Goal: Task Accomplishment & Management: Complete application form

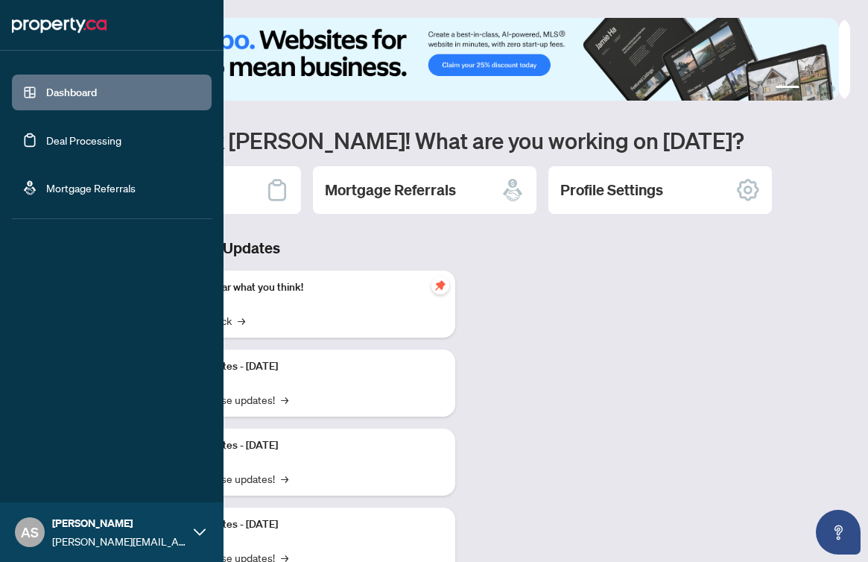
click at [46, 142] on link "Deal Processing" at bounding box center [83, 139] width 75 height 13
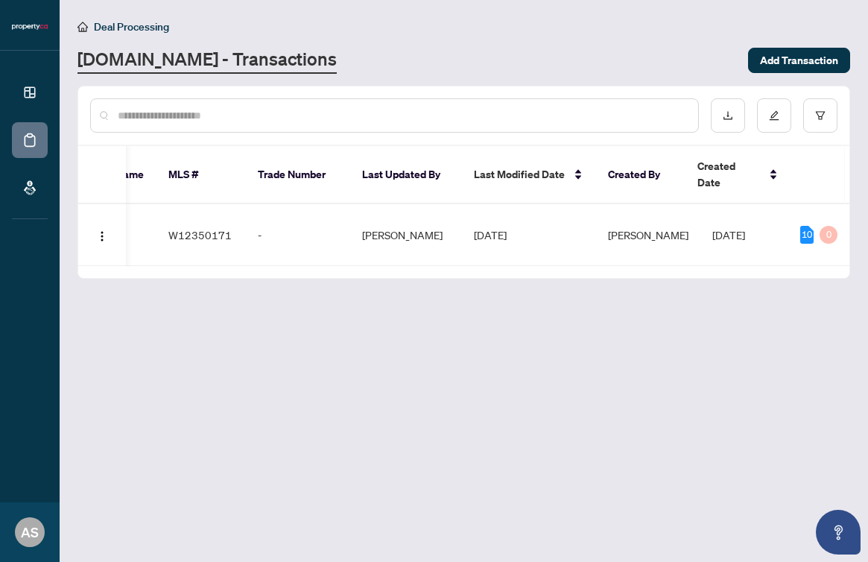
scroll to position [0, 664]
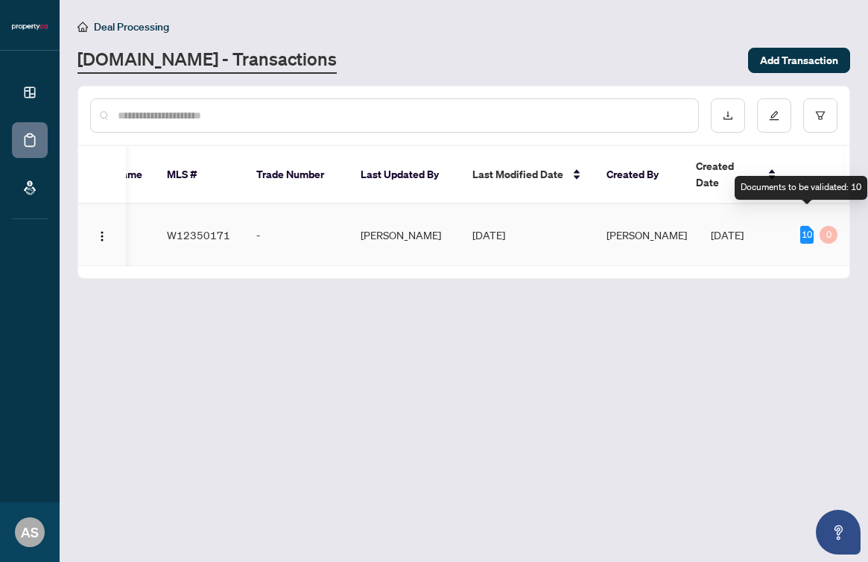
click at [806, 226] on div "10" at bounding box center [807, 235] width 13 height 18
click at [823, 226] on div "0" at bounding box center [829, 235] width 18 height 18
click at [813, 226] on div "10" at bounding box center [807, 235] width 13 height 18
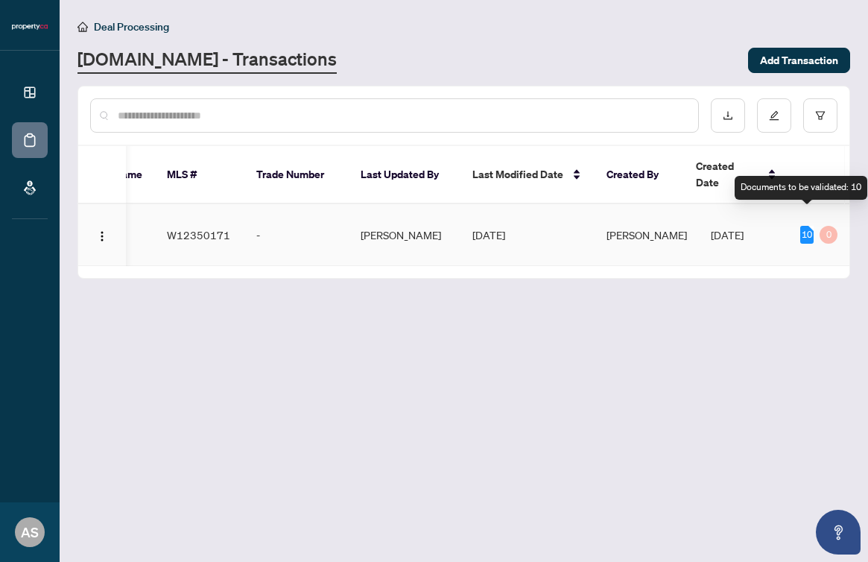
click at [813, 226] on div "10" at bounding box center [807, 235] width 13 height 18
click at [726, 228] on span "[DATE]" at bounding box center [727, 234] width 33 height 13
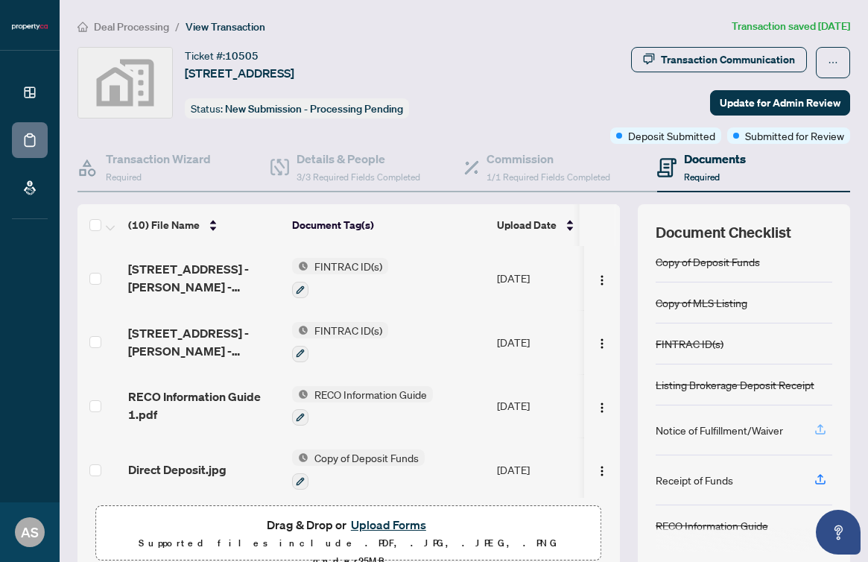
click at [818, 428] on icon "button" at bounding box center [821, 427] width 6 height 7
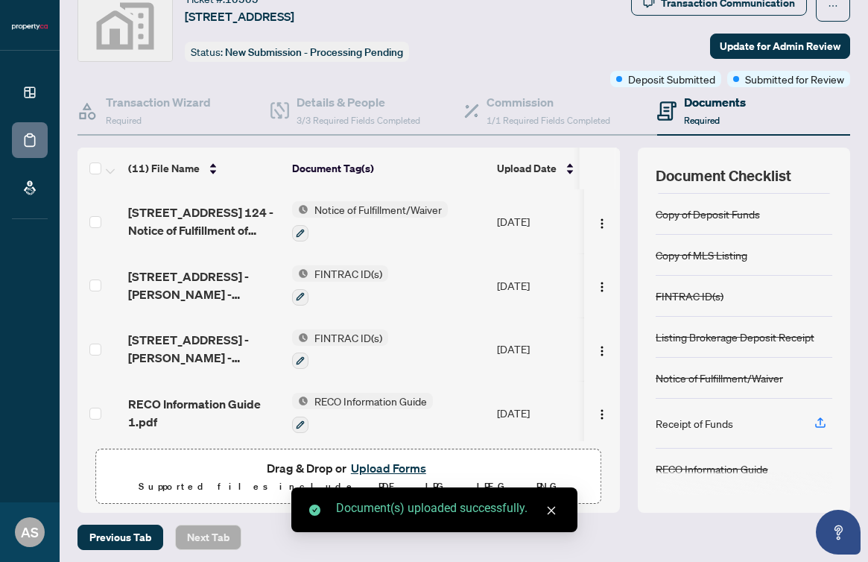
scroll to position [62, 0]
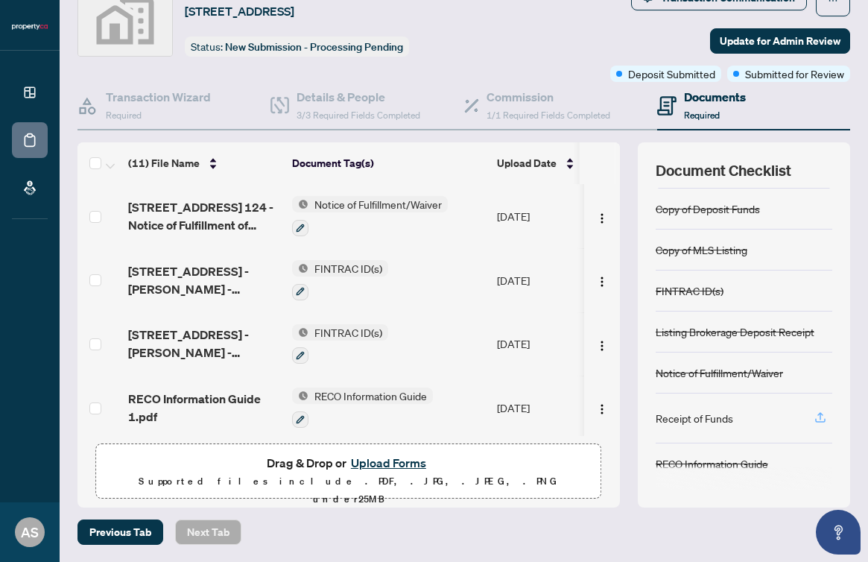
click at [814, 417] on icon "button" at bounding box center [820, 417] width 13 height 13
click at [814, 419] on icon "button" at bounding box center [820, 417] width 13 height 13
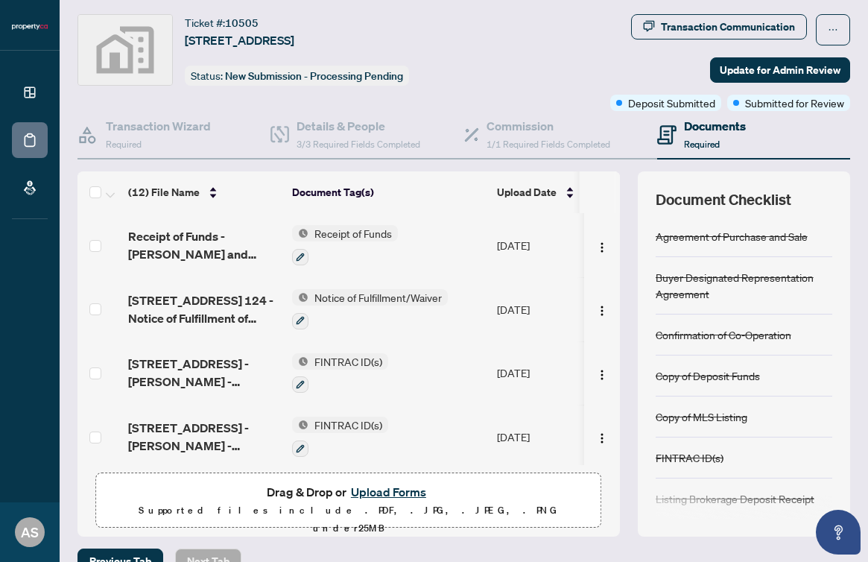
scroll to position [0, 0]
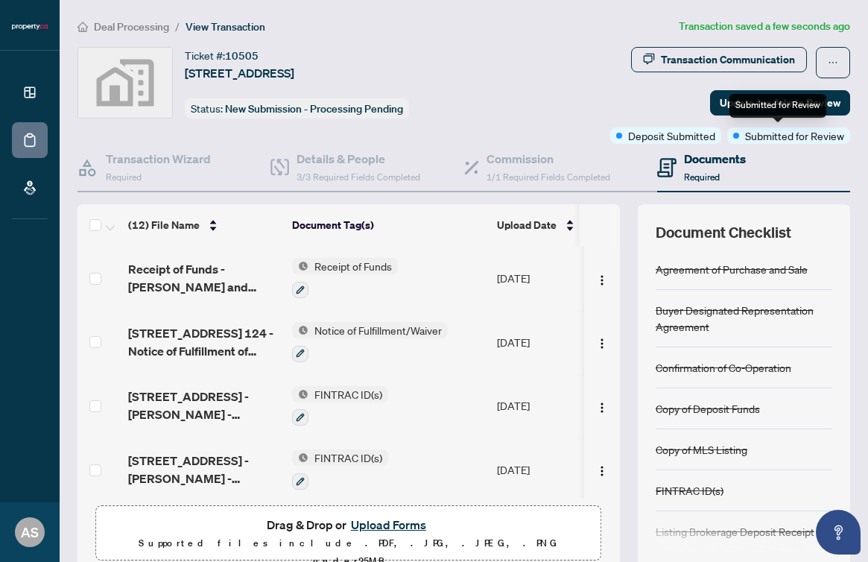
click at [805, 136] on span "Submitted for Review" at bounding box center [794, 135] width 99 height 16
click at [766, 134] on span "Submitted for Review" at bounding box center [794, 135] width 99 height 16
click at [766, 102] on span "Update for Admin Review" at bounding box center [780, 103] width 121 height 24
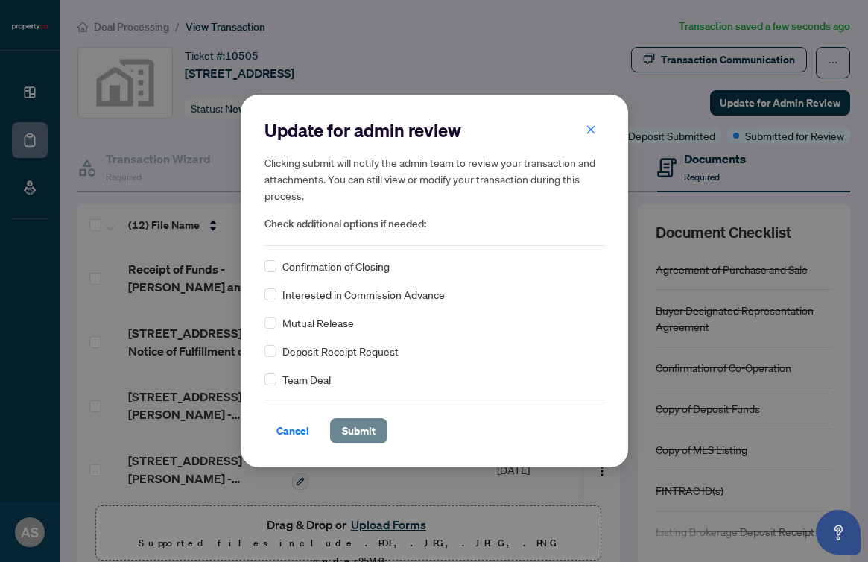
click at [365, 432] on span "Submit" at bounding box center [359, 431] width 34 height 24
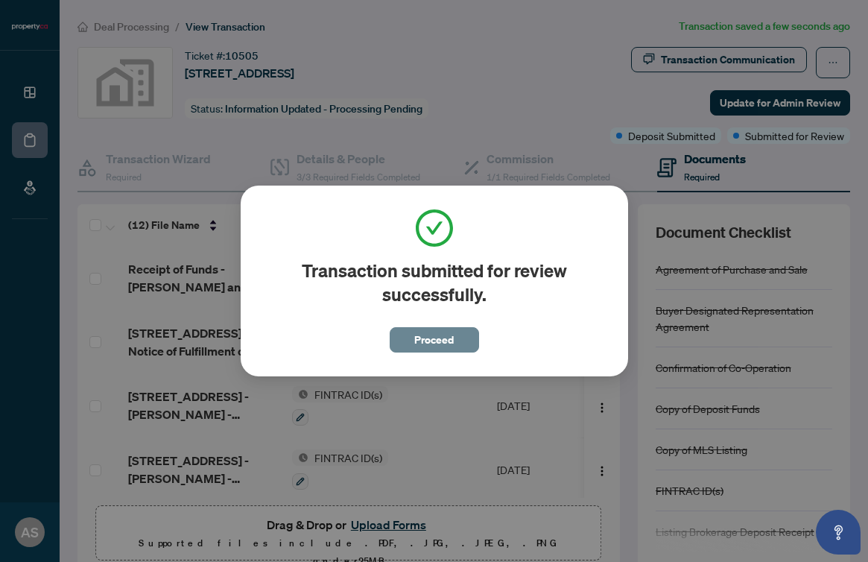
click at [434, 336] on span "Proceed" at bounding box center [434, 340] width 40 height 24
